Goal: Navigation & Orientation: Find specific page/section

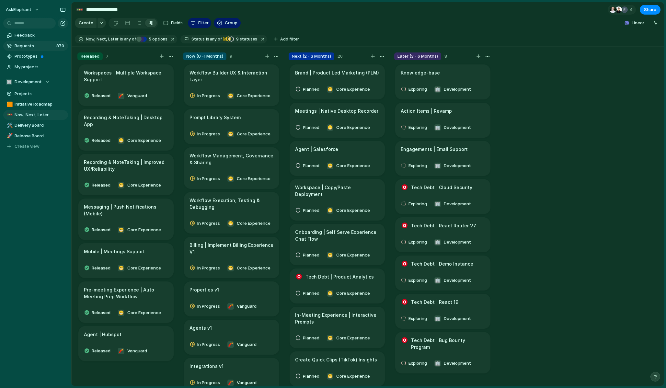
click at [27, 45] on span "Requests" at bounding box center [35, 46] width 40 height 6
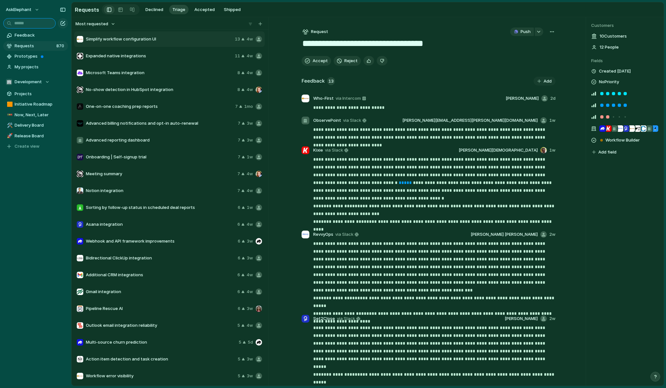
click at [26, 23] on input "text" at bounding box center [29, 23] width 53 height 10
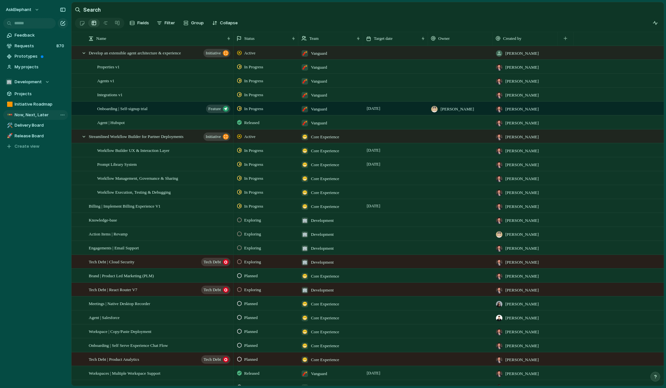
click at [29, 115] on span "Now, Next, Later" at bounding box center [40, 115] width 51 height 6
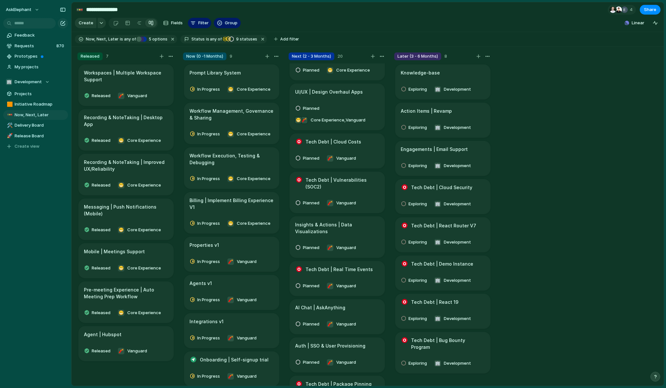
scroll to position [384, 0]
